Goal: Task Accomplishment & Management: Manage account settings

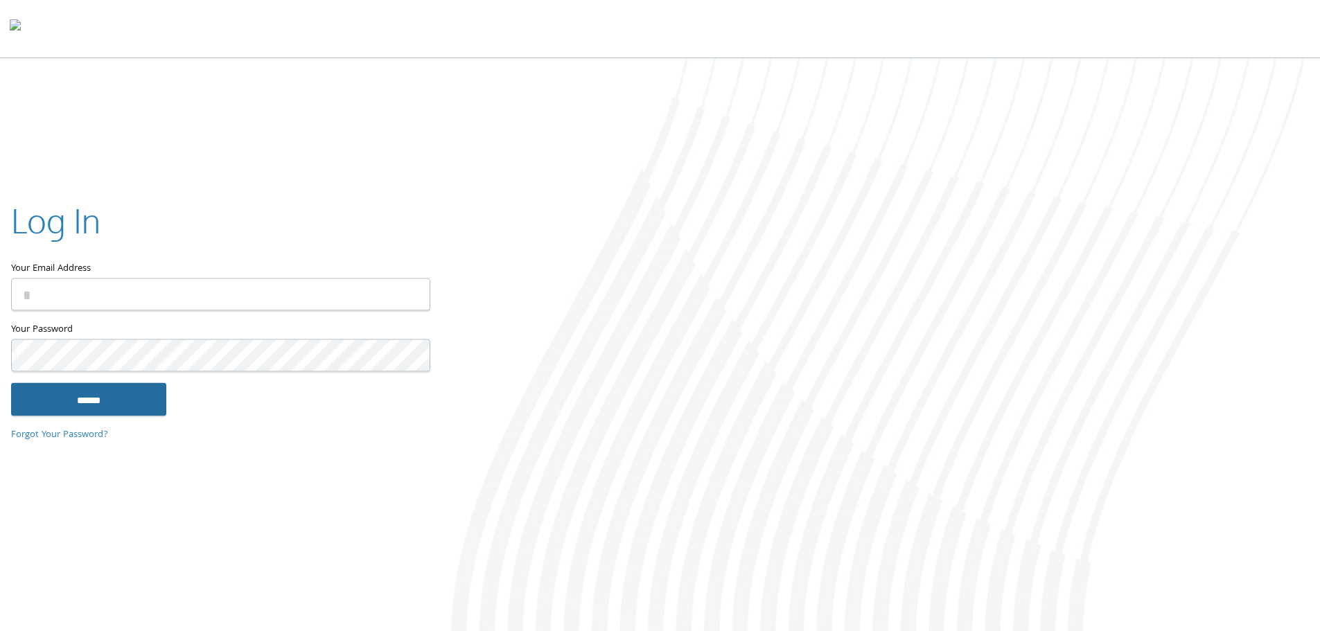
type input "**********"
click at [95, 408] on input "******" at bounding box center [88, 398] width 155 height 33
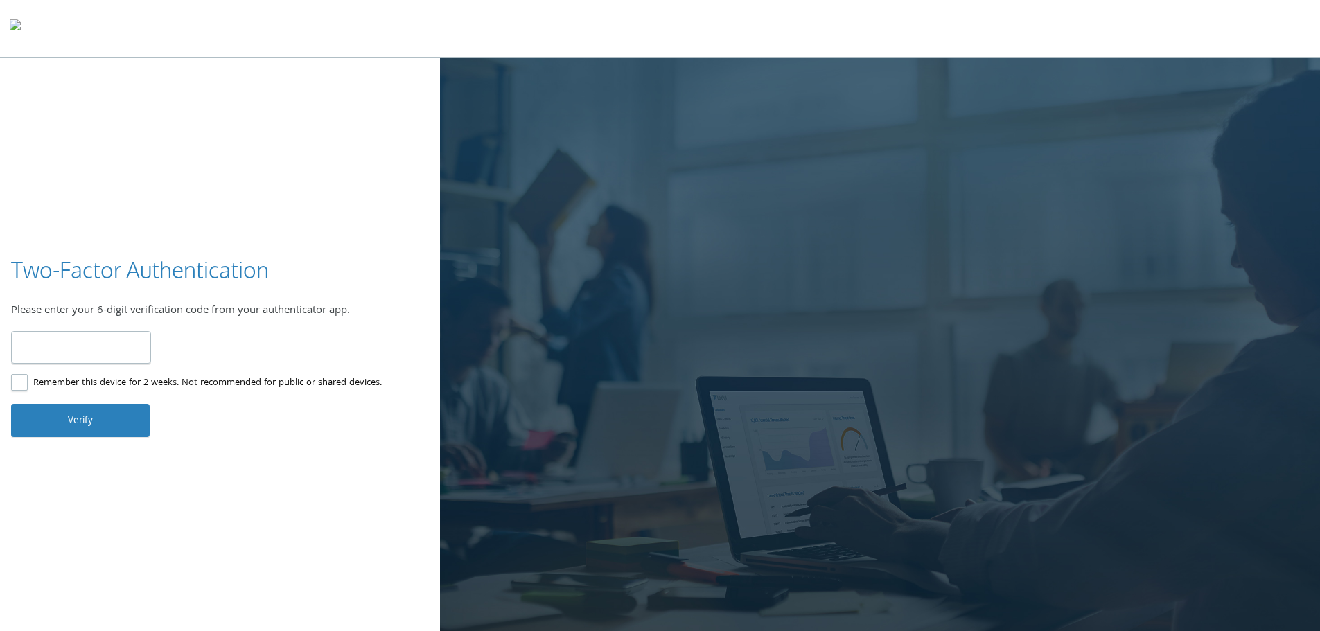
type input "******"
